Goal: Use online tool/utility: Utilize a website feature to perform a specific function

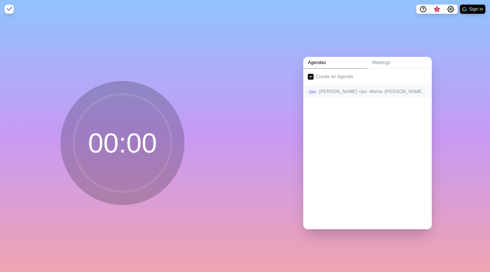
click at [425, 93] on span "•" at bounding box center [426, 91] width 2 height 5
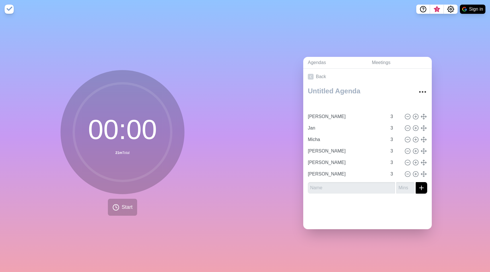
type input "Umair"
type input "[PERSON_NAME]"
type input "Jan"
type input "Micha"
type input "[PERSON_NAME]"
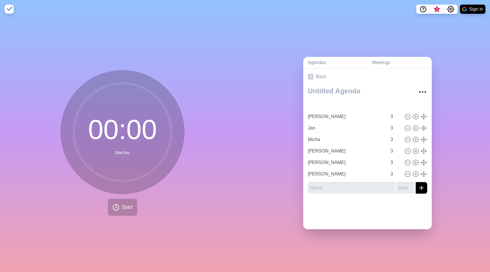
type input "[PERSON_NAME]"
type input "Umair"
type input "[PERSON_NAME]"
type input "Micha"
type input "[PERSON_NAME]"
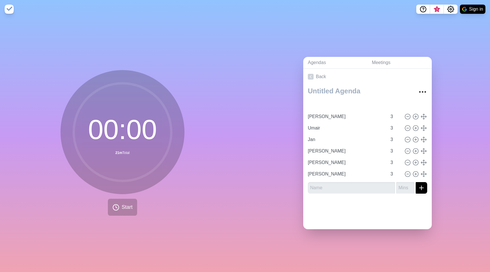
type input "Umair"
type input "Jan"
type input "[PERSON_NAME]"
type input "Jan"
type input "[PERSON_NAME]"
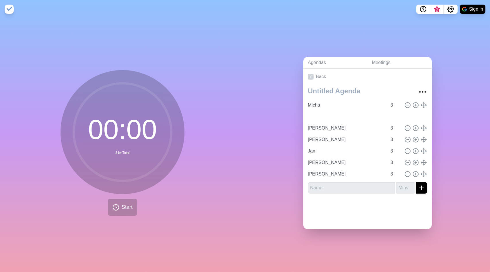
type input "Umair"
type input "[PERSON_NAME]"
type input "Jan"
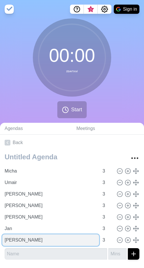
click at [17, 239] on input "[PERSON_NAME]" at bounding box center [50, 239] width 96 height 11
type input "([PERSON_NAME])"
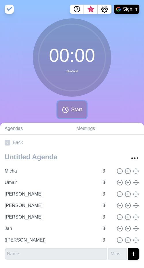
click at [71, 110] on span "Start" at bounding box center [76, 110] width 11 height 8
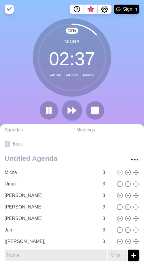
click at [76, 117] on button at bounding box center [71, 109] width 19 height 19
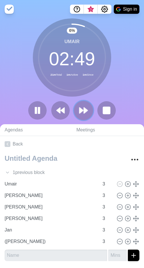
click at [87, 109] on icon at bounding box center [83, 110] width 10 height 10
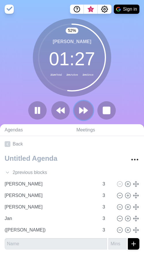
click at [87, 109] on icon at bounding box center [83, 110] width 10 height 10
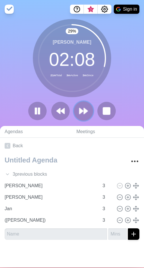
click at [87, 109] on icon at bounding box center [83, 111] width 10 height 10
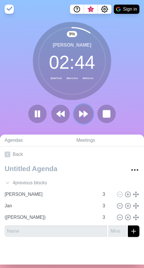
click at [87, 109] on icon at bounding box center [83, 114] width 10 height 10
